Goal: Information Seeking & Learning: Find specific fact

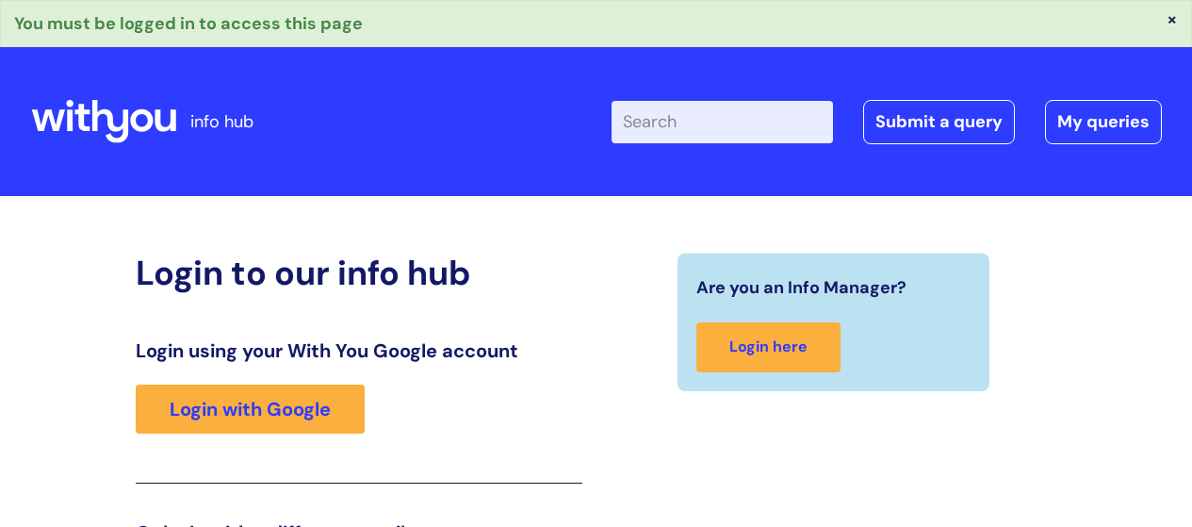
scroll to position [330, 0]
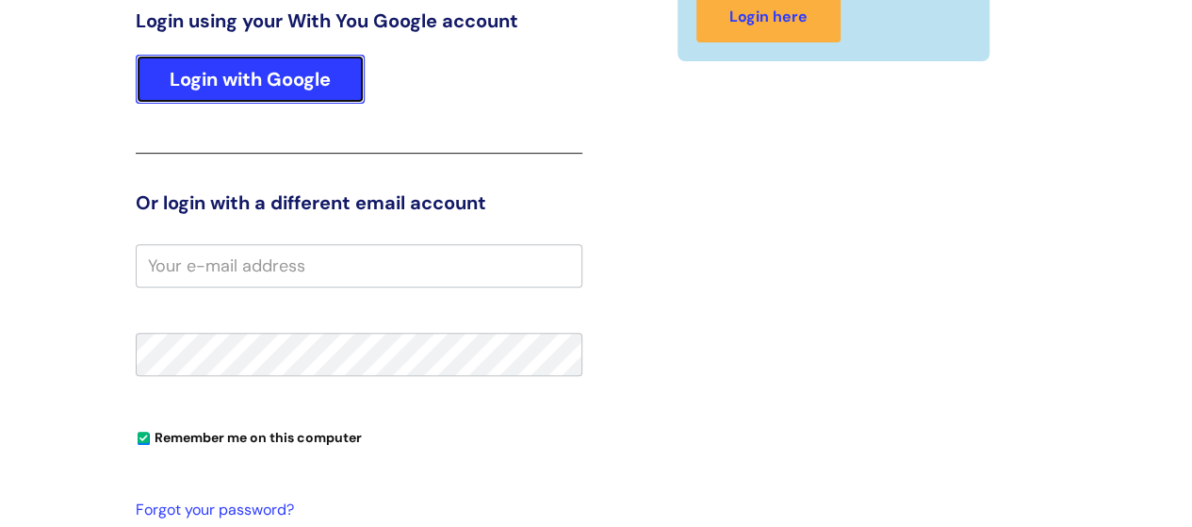
click at [188, 73] on link "Login with Google" at bounding box center [250, 79] width 229 height 49
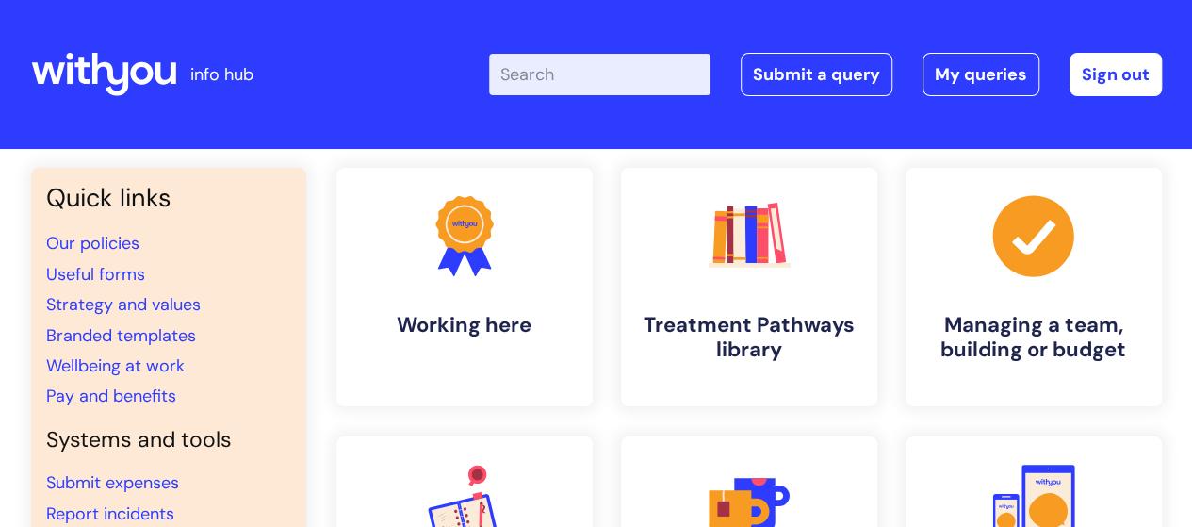
click at [577, 74] on input "Enter your search term here..." at bounding box center [599, 74] width 221 height 41
type input "RAF"
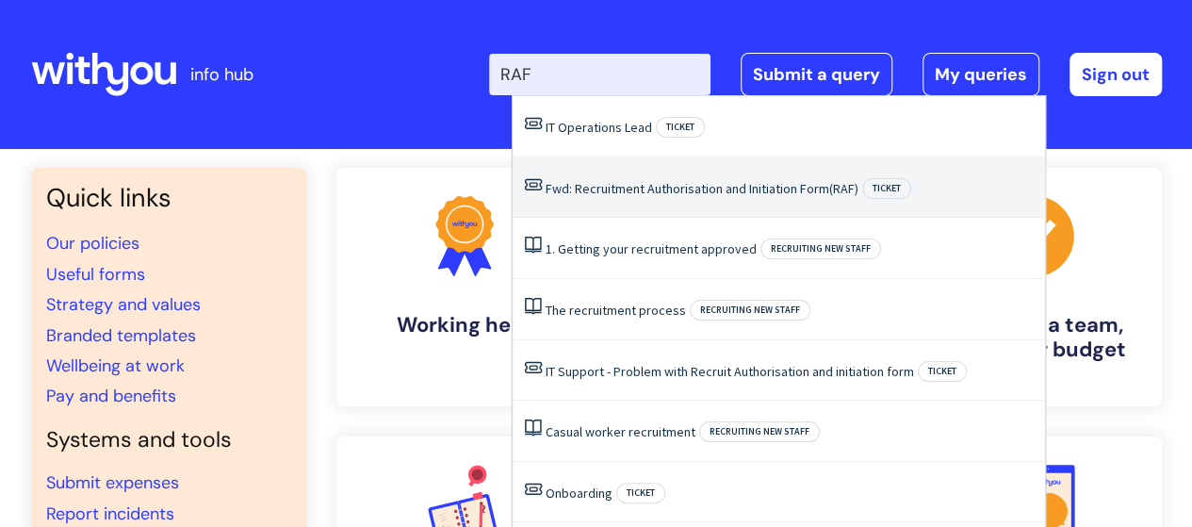
click at [642, 180] on link "Fwd: Recruitment Authorisation and Initiation Form (RAF)" at bounding box center [702, 188] width 313 height 17
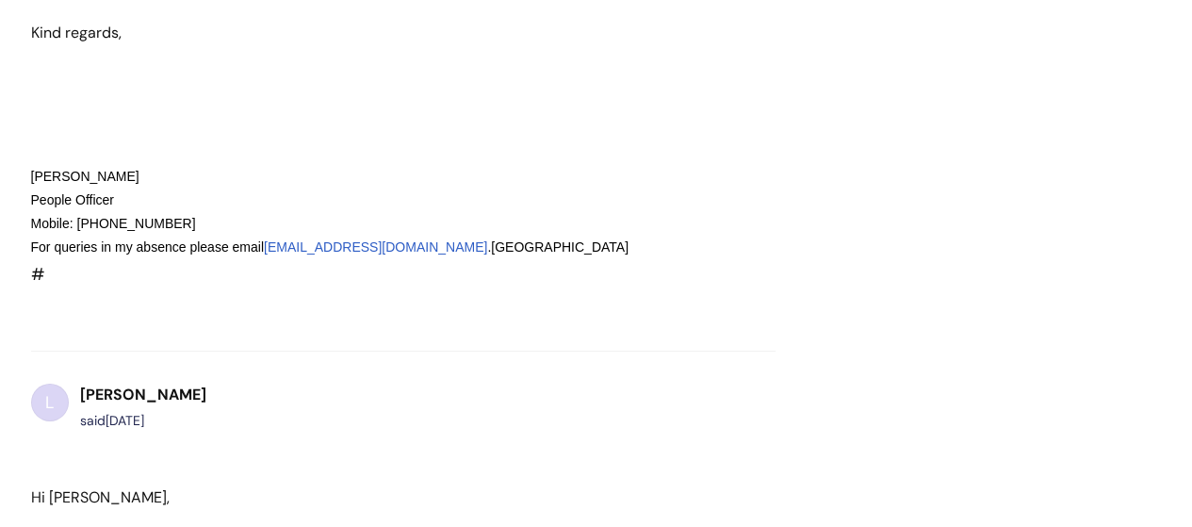
scroll to position [13740, 0]
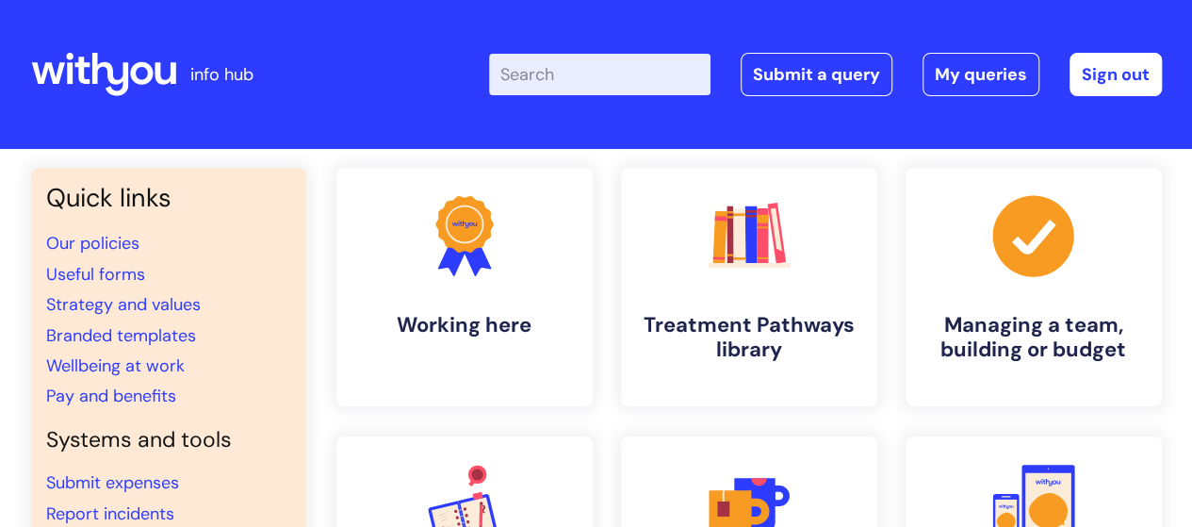
click at [534, 68] on input "Enter your search term here..." at bounding box center [599, 74] width 221 height 41
type input "RAF"
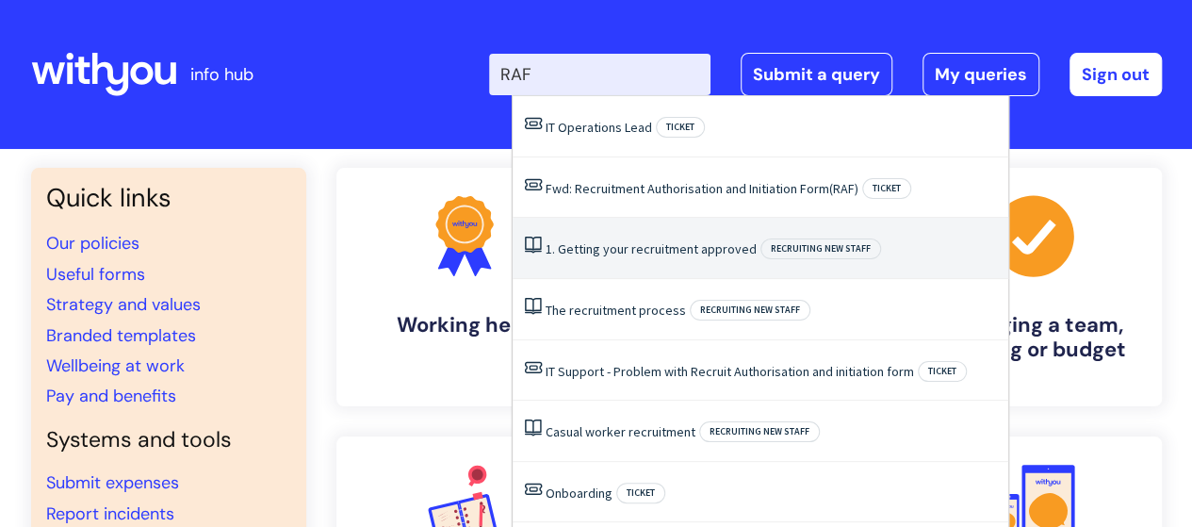
click at [663, 248] on link "1. Getting your recruitment approved" at bounding box center [651, 248] width 211 height 17
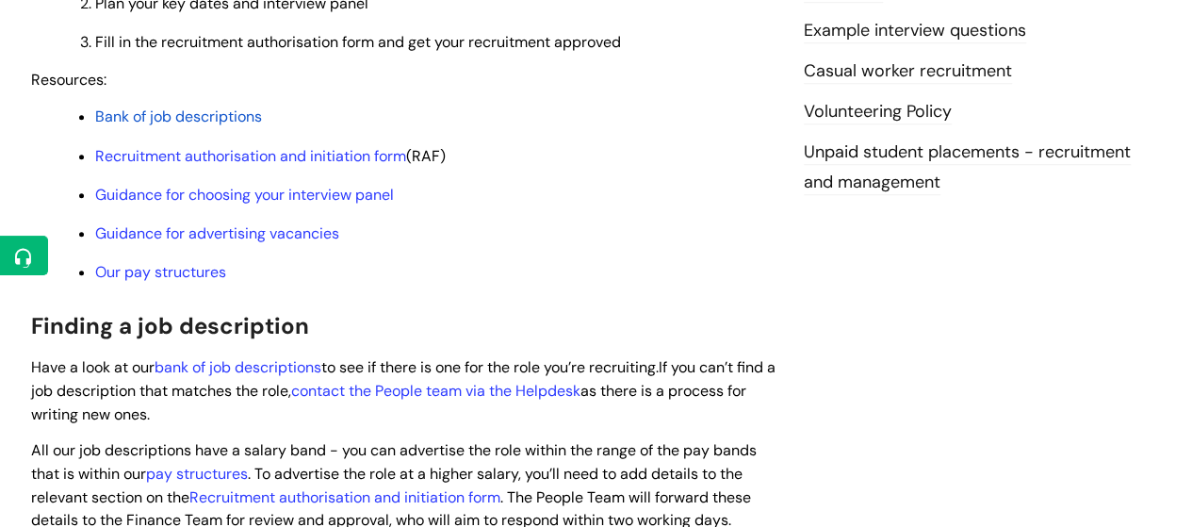
scroll to position [660, 0]
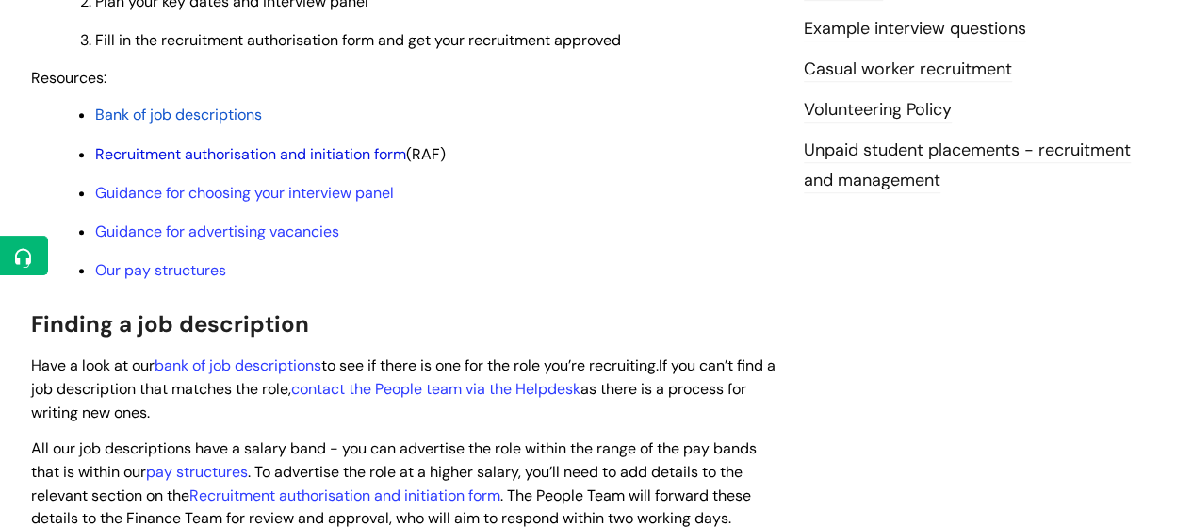
click at [289, 151] on link "Recruitment authorisation and initiation form" at bounding box center [250, 154] width 311 height 20
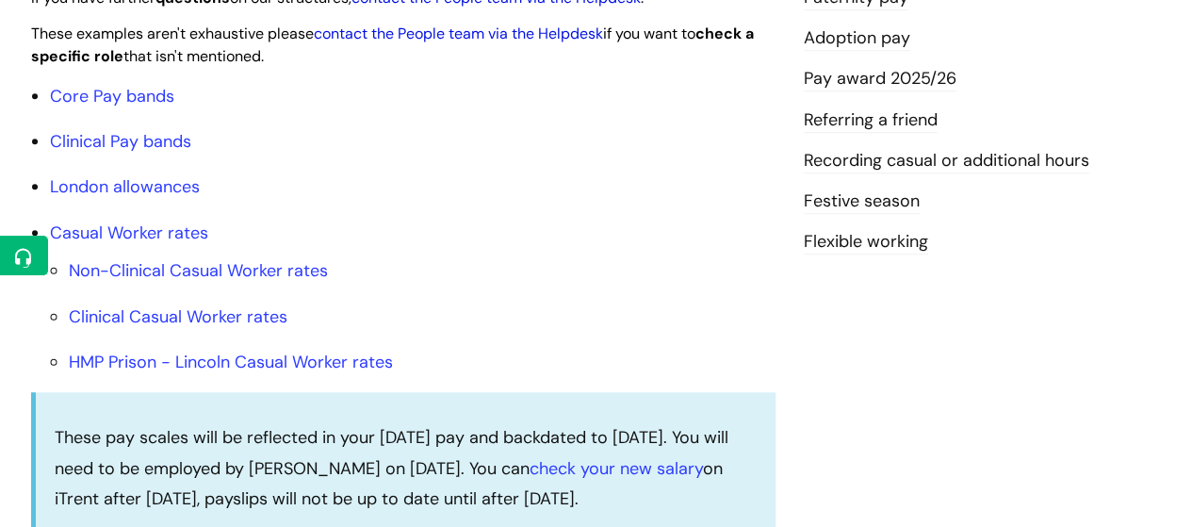
scroll to position [565, 0]
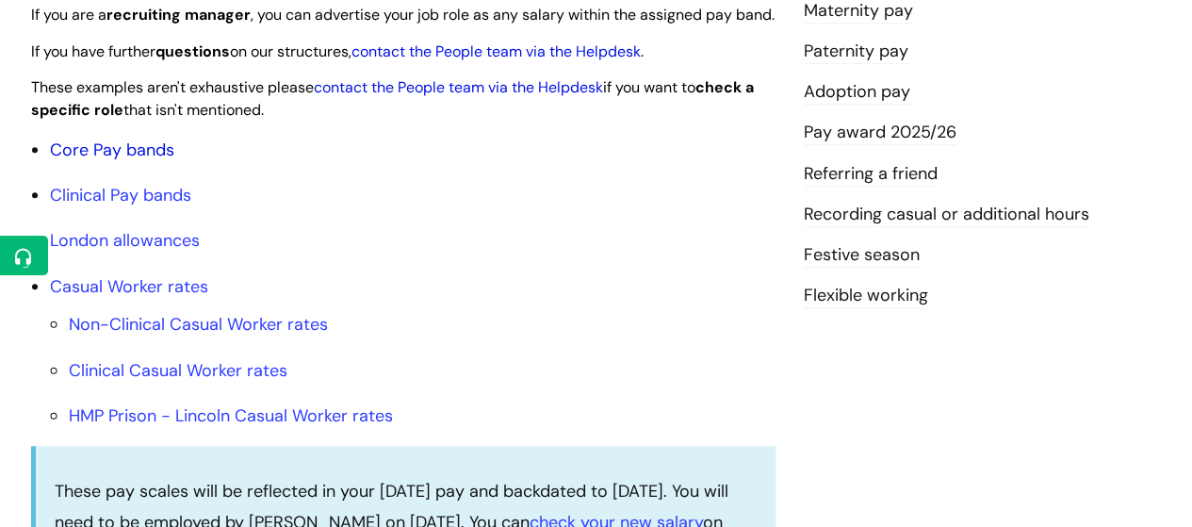
click at [130, 161] on link "Core Pay bands" at bounding box center [112, 150] width 124 height 23
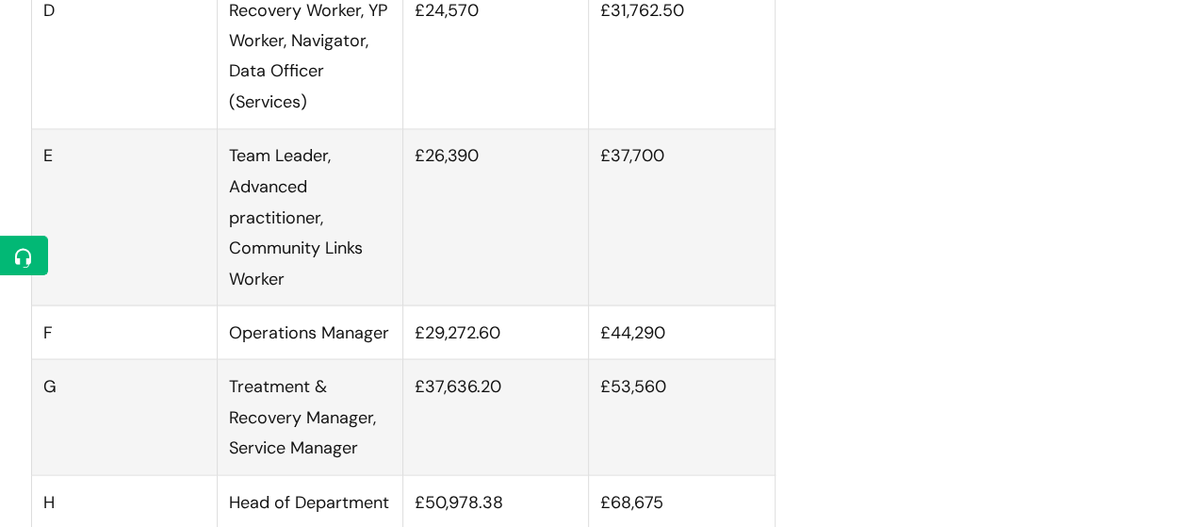
scroll to position [1602, 0]
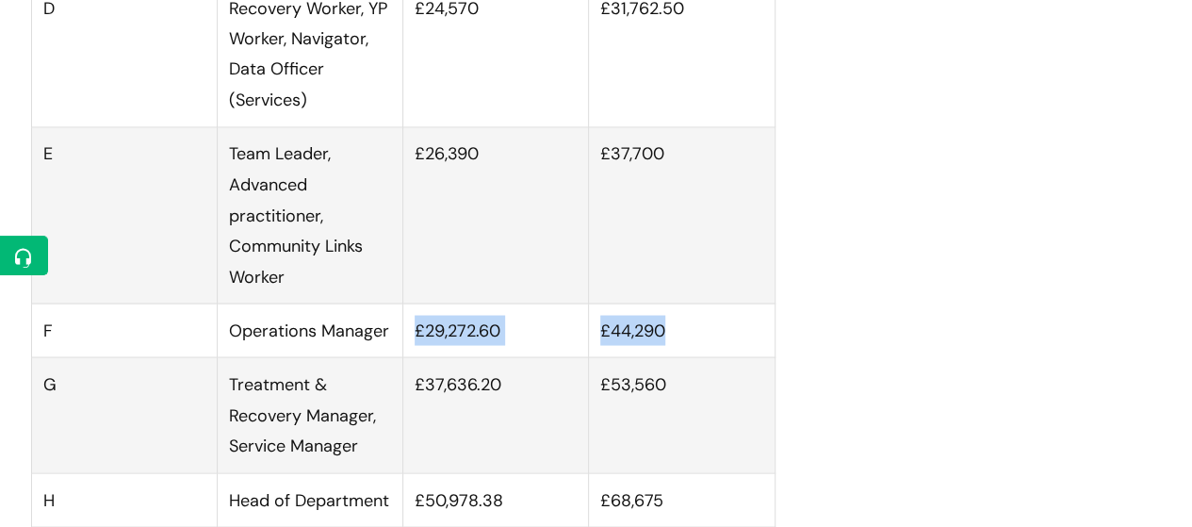
drag, startPoint x: 685, startPoint y: 357, endPoint x: 392, endPoint y: 360, distance: 293.1
click at [391, 357] on tr "F Operations Manager £29,272.60 £44,290" at bounding box center [403, 330] width 744 height 54
copy tr "£29,272.60 £44,290"
click at [536, 344] on td "£29,272.60" at bounding box center [496, 330] width 186 height 54
drag, startPoint x: 515, startPoint y: 350, endPoint x: 412, endPoint y: 355, distance: 102.9
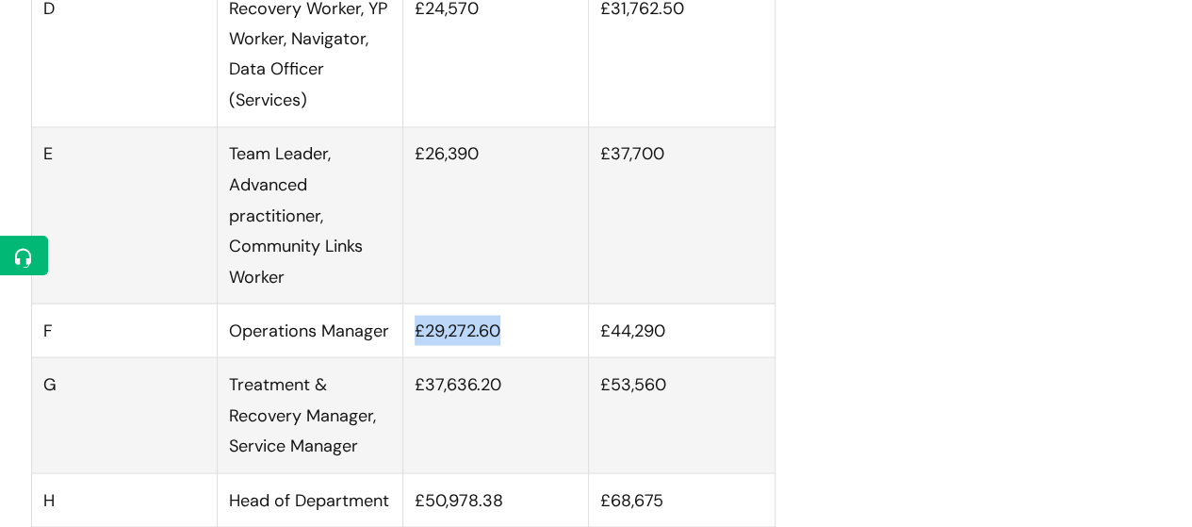
click at [412, 355] on td "£29,272.60" at bounding box center [496, 330] width 186 height 54
copy td "£29,272.60"
drag, startPoint x: 597, startPoint y: 350, endPoint x: 686, endPoint y: 344, distance: 88.8
click at [686, 344] on td "£44,290" at bounding box center [682, 330] width 186 height 54
copy td "£44,290"
